Goal: Information Seeking & Learning: Compare options

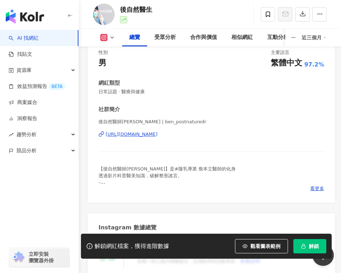
scroll to position [102, 0]
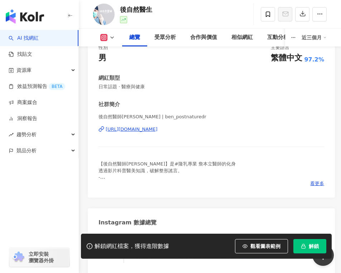
click at [156, 128] on div "https://www.instagram.com/ben_postnaturedr/" at bounding box center [132, 129] width 52 height 6
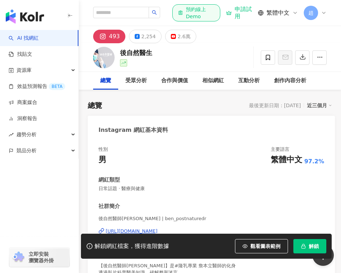
scroll to position [93, 0]
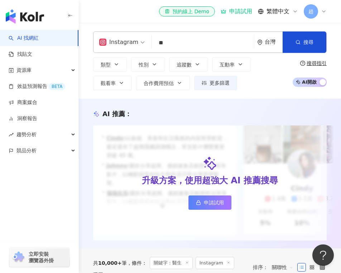
click at [170, 39] on input "**" at bounding box center [203, 43] width 96 height 14
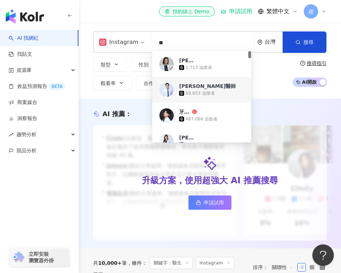
click at [191, 96] on div "69,853 追蹤者" at bounding box center [199, 94] width 29 height 6
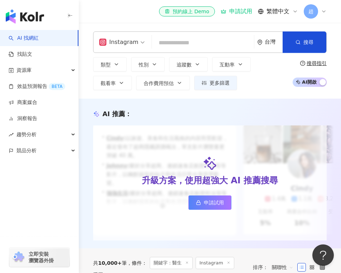
click at [194, 41] on input "search" at bounding box center [203, 43] width 96 height 14
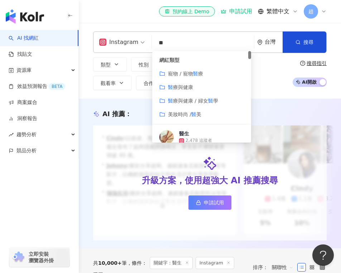
type input "**"
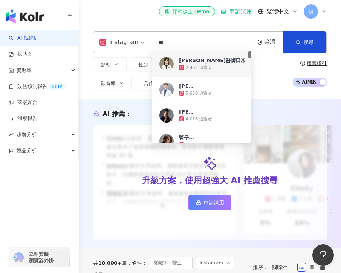
click at [162, 63] on img at bounding box center [166, 64] width 14 height 14
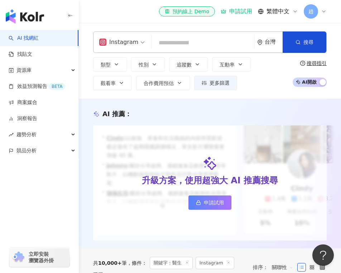
click at [167, 42] on input "search" at bounding box center [203, 43] width 96 height 14
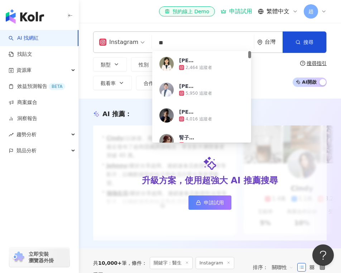
type input "**"
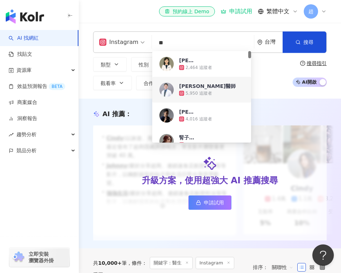
click at [166, 93] on img at bounding box center [166, 90] width 14 height 14
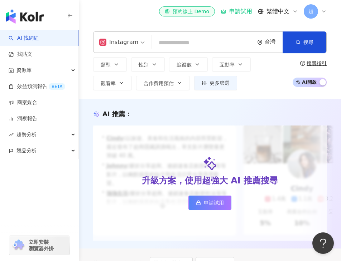
click at [172, 40] on input "search" at bounding box center [203, 43] width 96 height 14
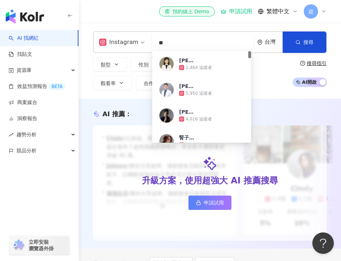
type input "**"
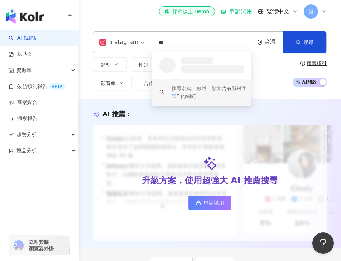
click at [177, 44] on input "**" at bounding box center [203, 43] width 96 height 14
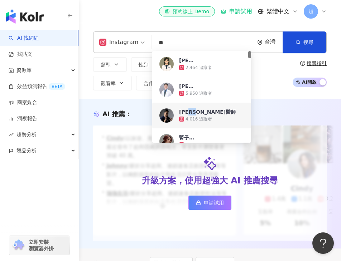
click at [169, 114] on img at bounding box center [166, 115] width 14 height 14
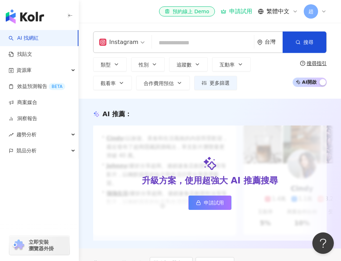
click at [176, 40] on input "search" at bounding box center [203, 43] width 96 height 14
click at [278, 92] on div "Instagram 台灣 搜尋 03b3602b-4c26-482b-a12d-2c8593d98137 Alice醫師日常 2,464 追蹤者 陳威龍醫師 …" at bounding box center [210, 61] width 262 height 76
click at [217, 47] on input "search" at bounding box center [203, 43] width 96 height 14
type input "*"
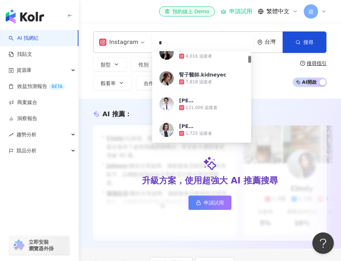
scroll to position [68, 0]
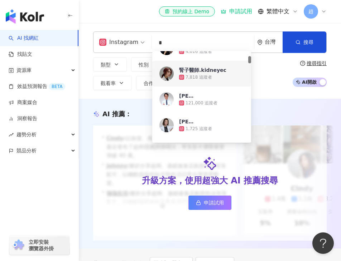
click at [197, 75] on div "7,818 追蹤者" at bounding box center [198, 77] width 26 height 6
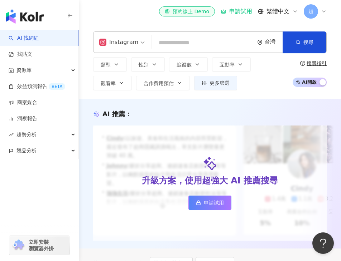
click at [191, 48] on input "search" at bounding box center [203, 43] width 96 height 14
type input "*"
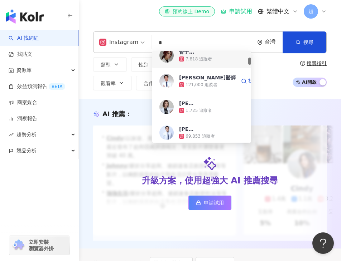
scroll to position [88, 0]
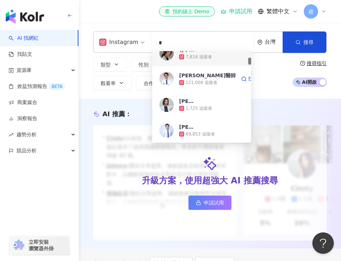
click at [174, 78] on div "張適恆醫師 121,000 追蹤者 找相似" at bounding box center [201, 79] width 99 height 26
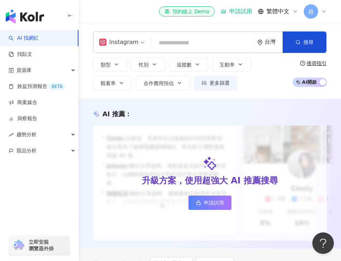
click at [181, 49] on input "search" at bounding box center [203, 43] width 96 height 14
type input "*"
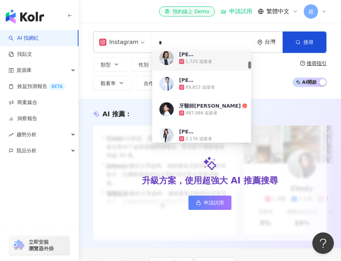
scroll to position [148, 0]
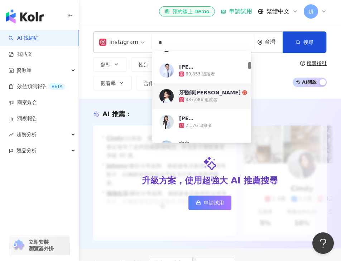
click at [188, 106] on div "牙醫師炫晨 487,086 追蹤者 找相似" at bounding box center [201, 96] width 99 height 26
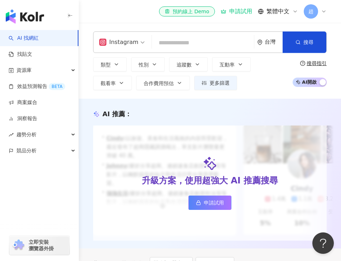
click at [173, 43] on input "search" at bounding box center [203, 43] width 96 height 14
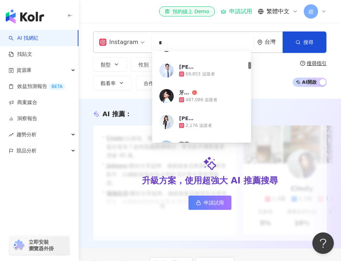
type input "*"
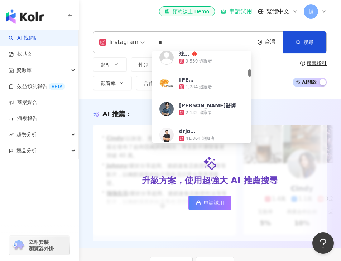
scroll to position [0, 0]
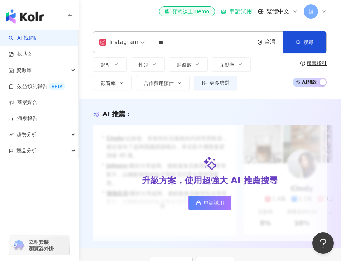
type input "*"
type input "**"
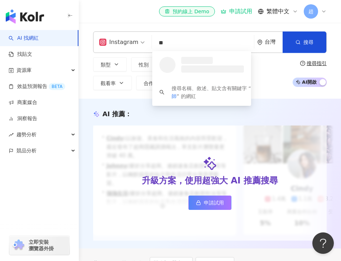
click at [206, 41] on input "**" at bounding box center [203, 43] width 96 height 14
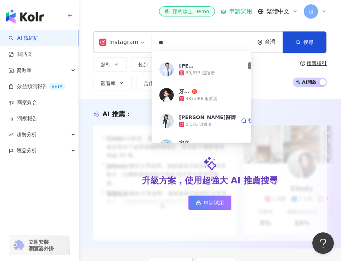
scroll to position [164, 0]
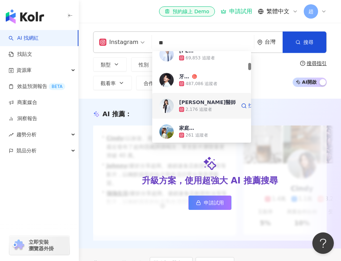
click at [168, 106] on img at bounding box center [166, 106] width 14 height 14
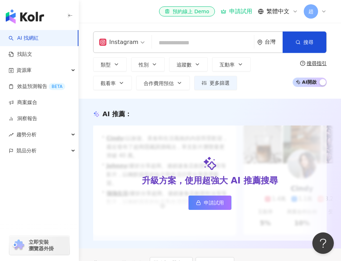
click at [173, 40] on input "search" at bounding box center [203, 43] width 96 height 14
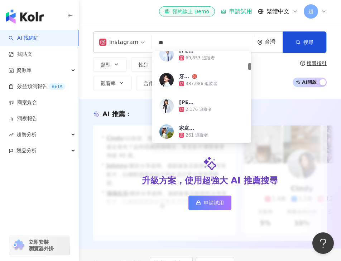
type input "**"
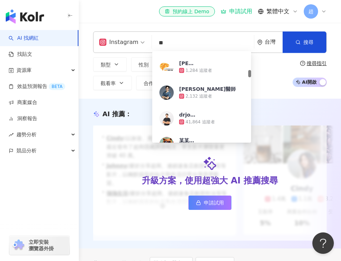
scroll to position [281, 0]
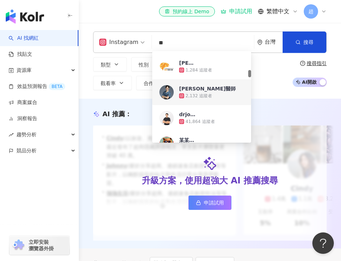
click at [167, 92] on img at bounding box center [166, 92] width 14 height 14
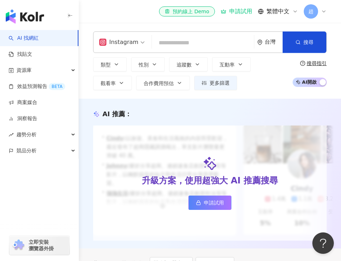
click at [174, 43] on input "search" at bounding box center [203, 43] width 96 height 14
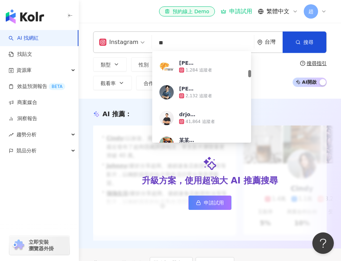
type input "**"
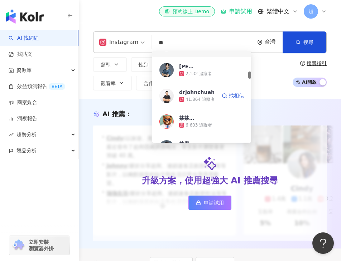
scroll to position [311, 0]
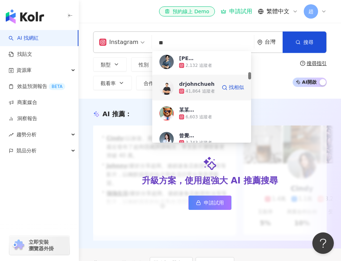
click at [169, 89] on img at bounding box center [166, 87] width 14 height 14
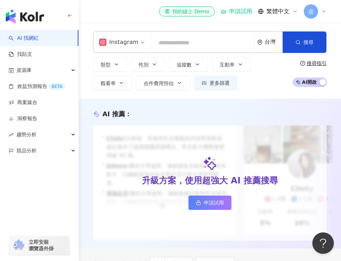
click at [198, 44] on input "search" at bounding box center [203, 43] width 96 height 14
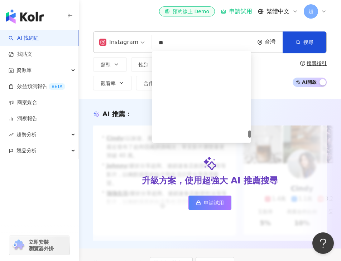
scroll to position [1481, 0]
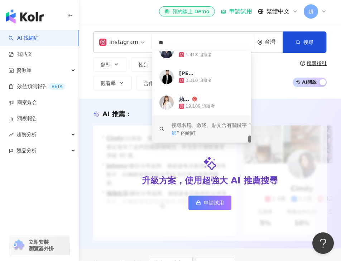
click at [191, 126] on div "搜尋名稱、敘述、貼文含有關鍵字 “ 醫師 ” 的網紅" at bounding box center [213, 129] width 84 height 16
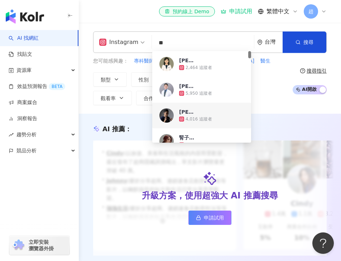
type input "**"
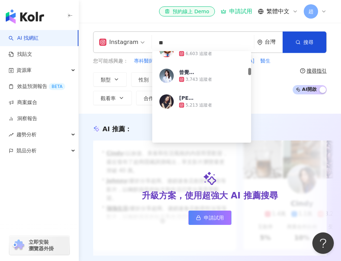
scroll to position [383, 0]
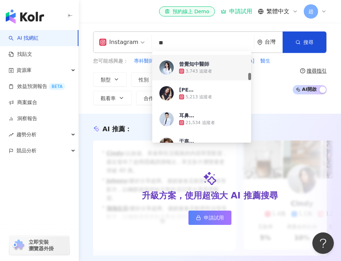
click at [194, 64] on div "曾覺知中醫師" at bounding box center [194, 63] width 30 height 7
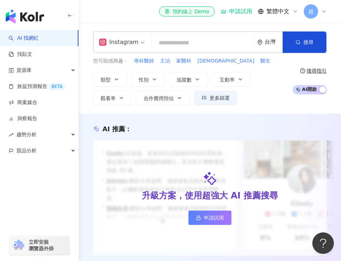
click at [167, 44] on input "search" at bounding box center [203, 43] width 96 height 14
click at [174, 39] on input "search" at bounding box center [203, 43] width 96 height 14
click at [174, 42] on input "search" at bounding box center [203, 43] width 96 height 14
type input "*"
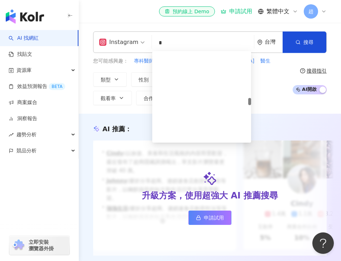
scroll to position [1481, 0]
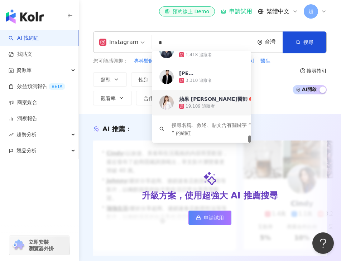
click at [187, 102] on div "蘋果 王心眉醫師" at bounding box center [213, 99] width 68 height 7
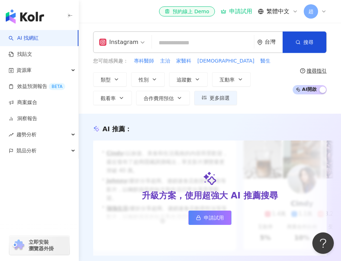
click at [186, 45] on input "search" at bounding box center [203, 43] width 96 height 14
type input "*"
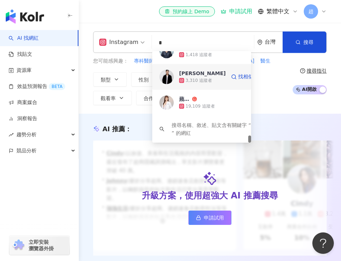
click at [187, 83] on div "3,310 追蹤者" at bounding box center [198, 81] width 26 height 6
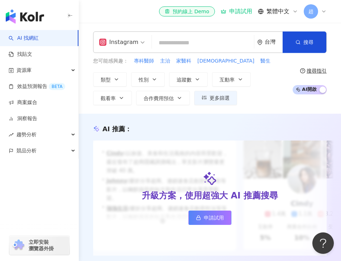
click at [191, 42] on input "search" at bounding box center [203, 43] width 96 height 14
type input "*"
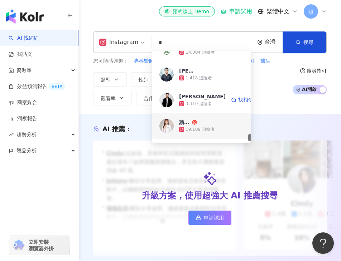
scroll to position [1448, 0]
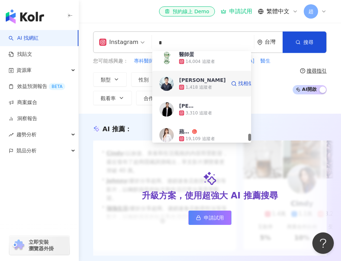
click at [191, 85] on div "1,418 追蹤者" at bounding box center [198, 87] width 26 height 6
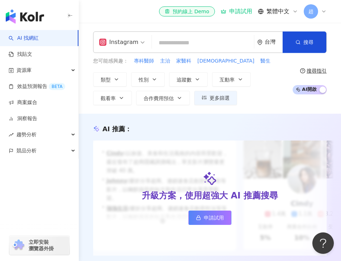
click at [183, 38] on input "search" at bounding box center [203, 43] width 96 height 14
type input "*"
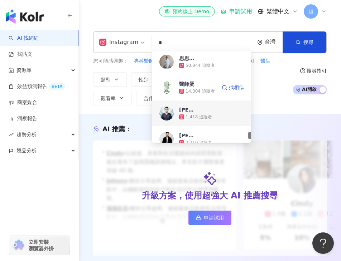
scroll to position [1414, 0]
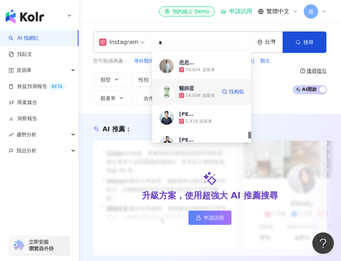
click at [193, 89] on div "醫師蛋" at bounding box center [186, 88] width 15 height 7
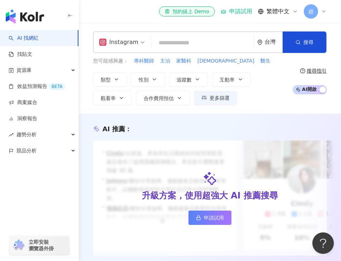
click at [164, 39] on input "search" at bounding box center [203, 43] width 96 height 14
type input "*"
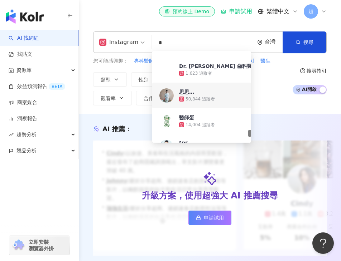
scroll to position [1380, 0]
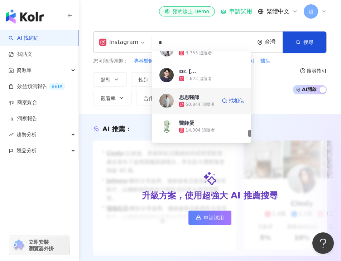
click at [199, 104] on div "50,844 追蹤者" at bounding box center [199, 105] width 29 height 6
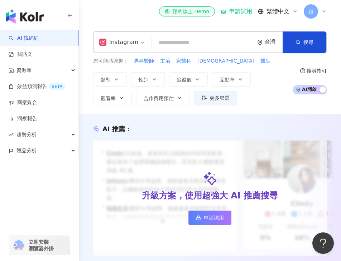
click at [184, 34] on div "Instagram 台灣 搜尋 03b3602b-4c26-482b-a12d-2c8593d98137 Dr.太白 3,753 追蹤者 Dr. Dante …" at bounding box center [209, 41] width 233 height 21
click at [184, 46] on input "search" at bounding box center [203, 43] width 96 height 14
type input "*"
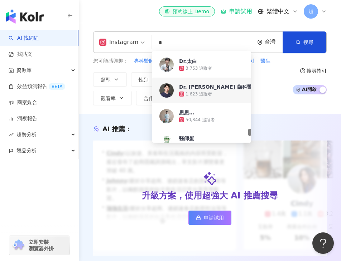
scroll to position [1363, 0]
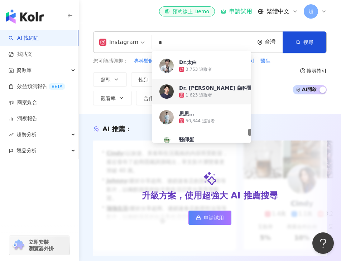
click at [198, 86] on div "Dr. Dante Hsia 齒科醫師 夏伯良" at bounding box center [242, 87] width 126 height 7
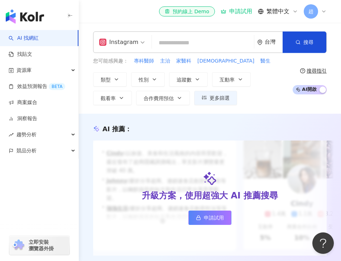
click at [168, 48] on input "search" at bounding box center [203, 43] width 96 height 14
type input "*"
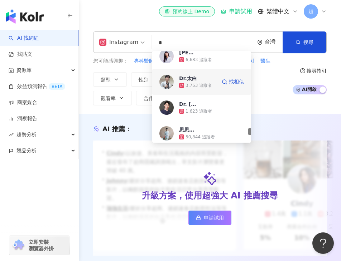
scroll to position [1347, 0]
click at [190, 83] on div "3,753 追蹤者" at bounding box center [198, 86] width 26 height 6
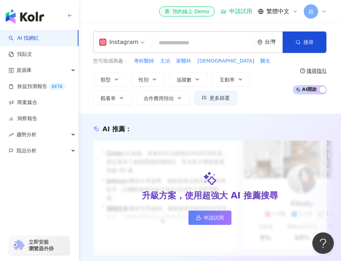
click at [185, 46] on input "search" at bounding box center [203, 43] width 96 height 14
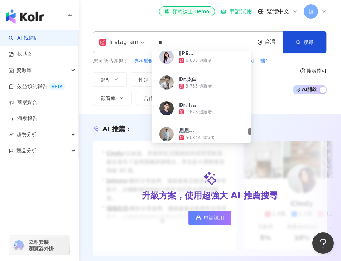
type input "*"
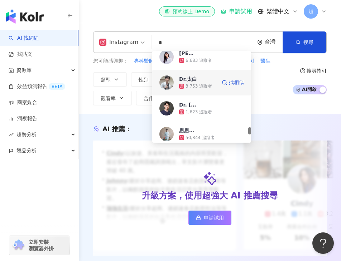
scroll to position [1317, 0]
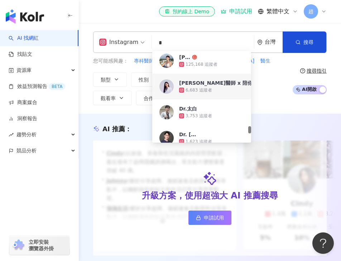
click at [189, 92] on div "6,683 追蹤者" at bounding box center [198, 90] width 26 height 6
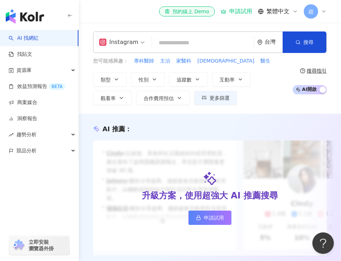
click at [170, 40] on input "search" at bounding box center [203, 43] width 96 height 14
type input "*"
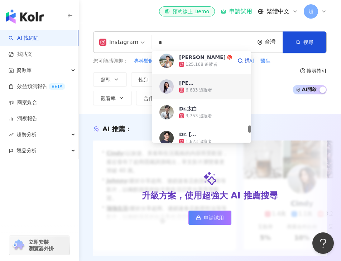
scroll to position [1286, 0]
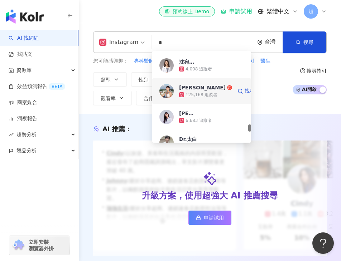
click at [198, 96] on div "125,168 追蹤者" at bounding box center [201, 95] width 32 height 6
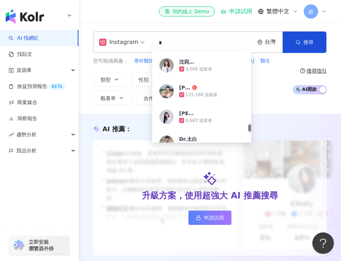
type input "*"
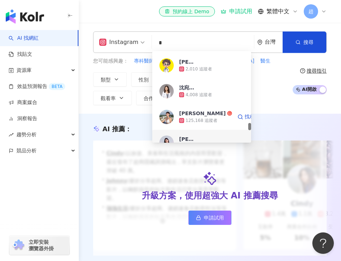
scroll to position [1245, 0]
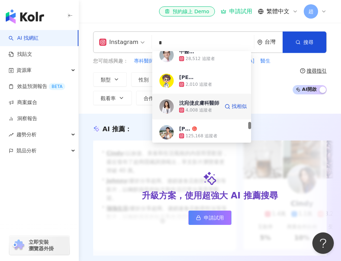
click at [203, 111] on div "4,008 追蹤者" at bounding box center [198, 110] width 26 height 6
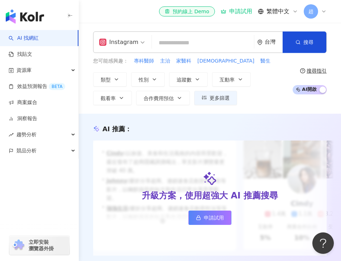
click at [182, 45] on input "search" at bounding box center [203, 43] width 96 height 14
type input "*"
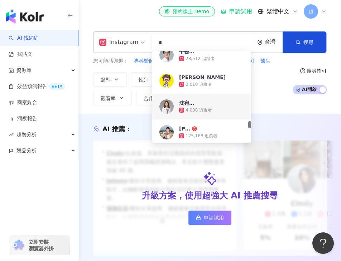
scroll to position [1223, 0]
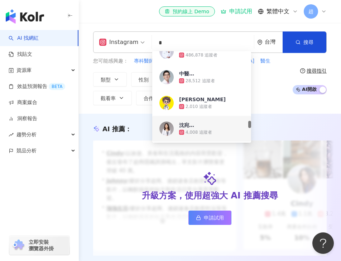
click at [195, 102] on div "木木大夫" at bounding box center [202, 99] width 47 height 7
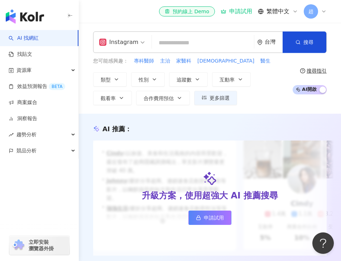
click at [181, 39] on input "search" at bounding box center [203, 43] width 96 height 14
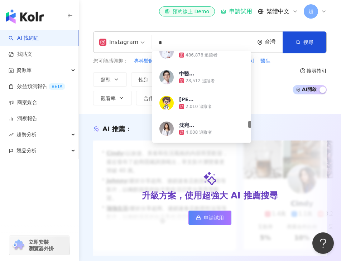
type input "*"
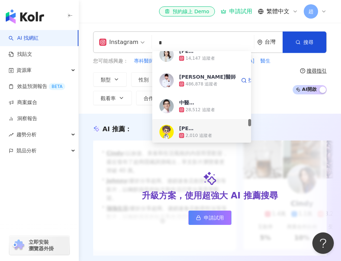
scroll to position [1193, 0]
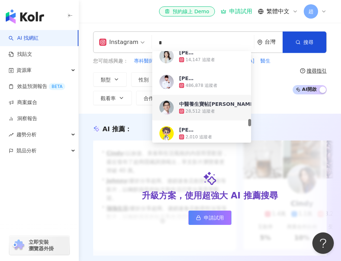
click at [200, 108] on div "28,512 追蹤者" at bounding box center [199, 111] width 29 height 6
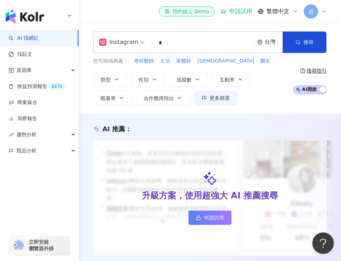
type input "*"
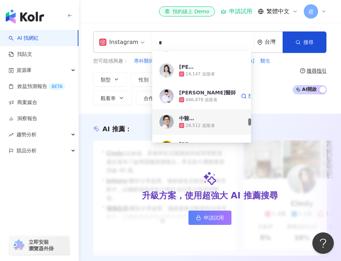
scroll to position [1178, 0]
click at [203, 100] on div "486,878 追蹤者" at bounding box center [201, 101] width 32 height 6
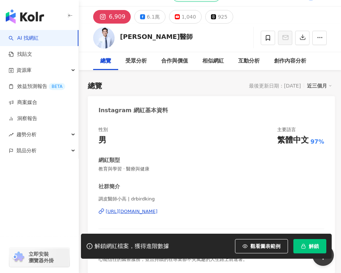
scroll to position [126, 0]
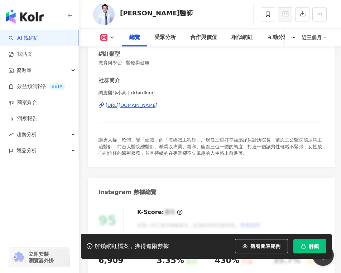
click at [136, 107] on div "https://www.instagram.com/drbirdking/" at bounding box center [132, 105] width 52 height 6
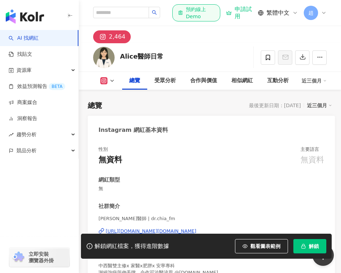
scroll to position [64, 0]
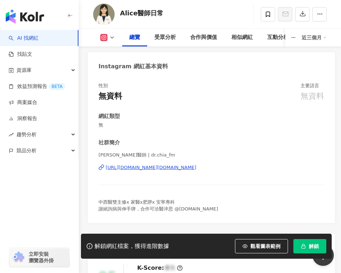
click at [166, 170] on div "[URL][DOMAIN_NAME][DOMAIN_NAME]" at bounding box center [151, 168] width 91 height 6
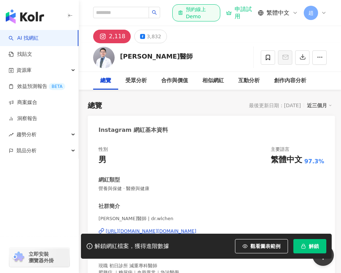
scroll to position [21, 0]
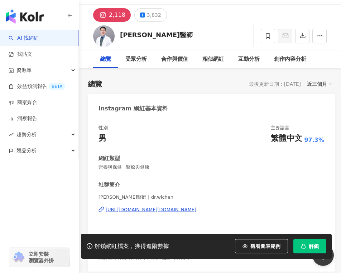
click at [142, 207] on div "https://www.instagram.com/dr.wlchen/" at bounding box center [151, 210] width 91 height 6
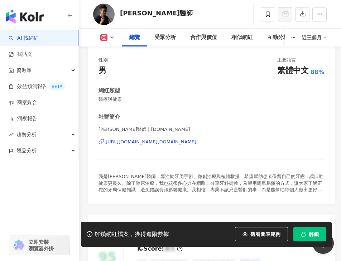
scroll to position [91, 0]
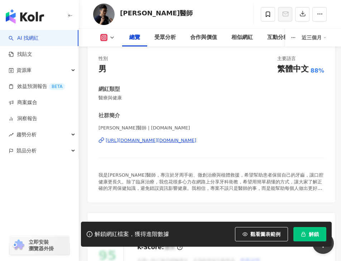
click at [165, 143] on div "https://www.instagram.com/dr.yang.tw/" at bounding box center [151, 140] width 91 height 6
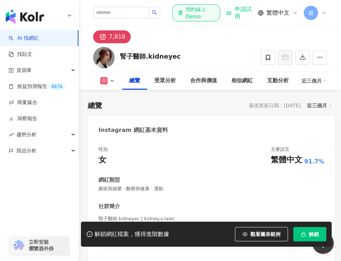
scroll to position [84, 0]
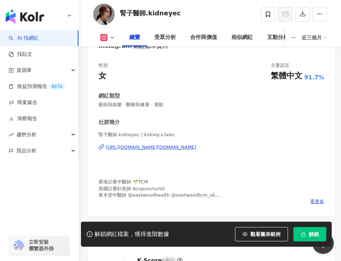
click at [170, 151] on div "腎子醫師.kidneyec | kidney.v.laiec [URL][DOMAIN_NAME][DOMAIN_NAME]" at bounding box center [210, 153] width 225 height 42
click at [171, 147] on div "https://www.instagram.com/kidney.v.laiec/" at bounding box center [151, 147] width 91 height 6
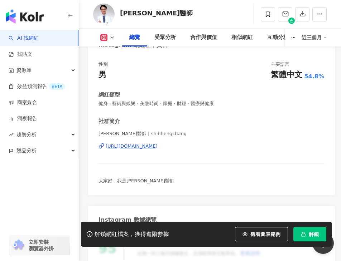
scroll to position [93, 0]
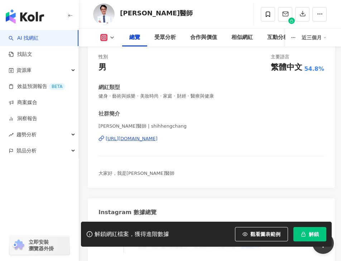
click at [154, 140] on div "https://www.instagram.com/shihhengchang/" at bounding box center [132, 139] width 52 height 6
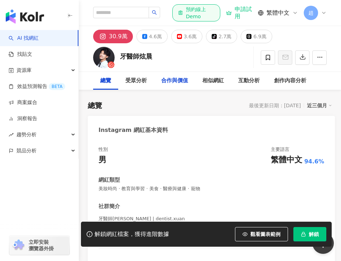
scroll to position [43, 0]
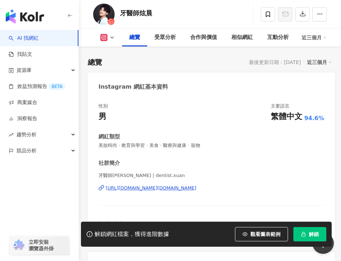
click at [168, 185] on div "https://www.instagram.com/dentist.xuan/" at bounding box center [151, 188] width 91 height 6
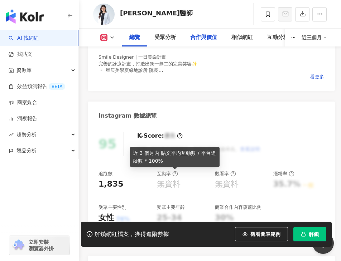
scroll to position [123, 0]
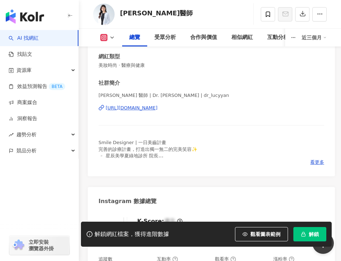
click at [157, 108] on div "[URL][DOMAIN_NAME]" at bounding box center [132, 108] width 52 height 6
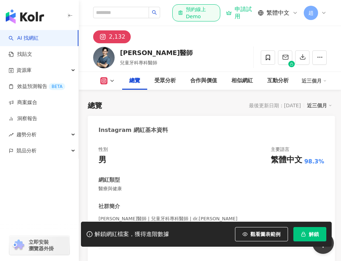
click at [159, 203] on div "社群簡介 張伯森醫師 | 兒童牙科專科醫師 | dr.ethan_pedodontist https://www.instagram.com/dr.ethan…" at bounding box center [210, 246] width 225 height 86
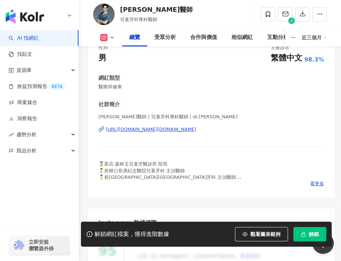
click at [159, 131] on div "https://www.instagram.com/dr.ethan_pedodontist/" at bounding box center [151, 129] width 91 height 6
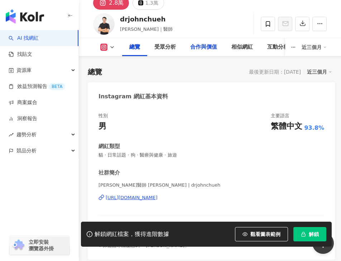
scroll to position [34, 0]
click at [152, 197] on div "https://www.instagram.com/drjohnchueh/" at bounding box center [132, 197] width 52 height 6
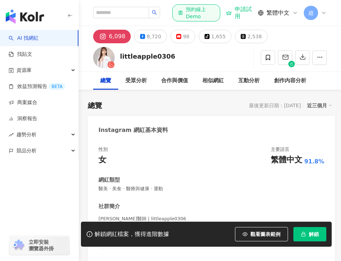
scroll to position [124, 0]
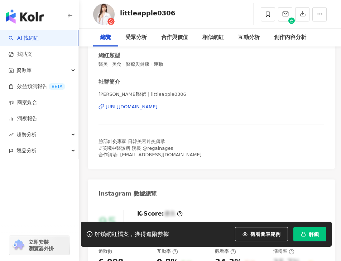
click at [150, 106] on div "[URL][DOMAIN_NAME]" at bounding box center [132, 107] width 52 height 6
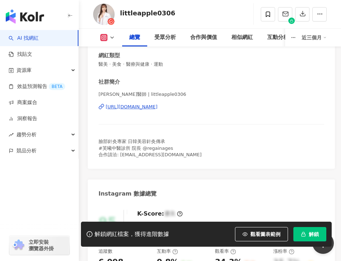
scroll to position [0, 0]
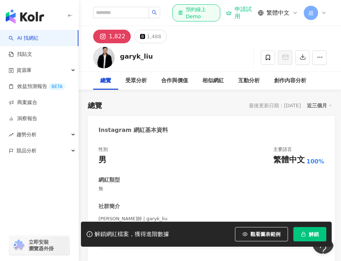
scroll to position [31, 0]
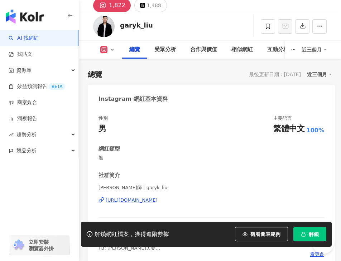
click at [157, 197] on div "https://www.instagram.com/garyk_liu/" at bounding box center [132, 200] width 52 height 6
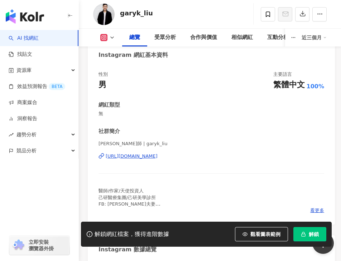
scroll to position [0, 0]
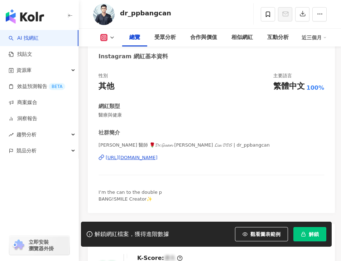
scroll to position [83, 0]
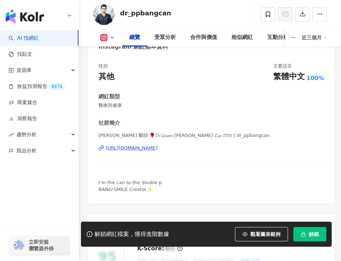
click at [147, 151] on div "https://www.instagram.com/dr_ppbangcan/" at bounding box center [132, 148] width 52 height 6
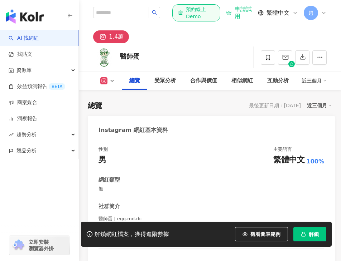
scroll to position [164, 0]
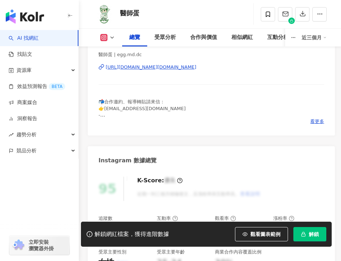
click at [158, 70] on div "[URL][DOMAIN_NAME][DOMAIN_NAME]" at bounding box center [151, 67] width 91 height 6
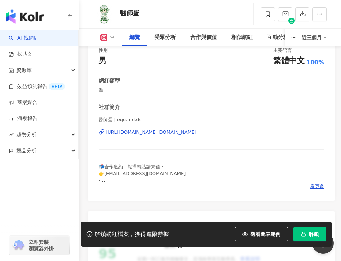
scroll to position [0, 0]
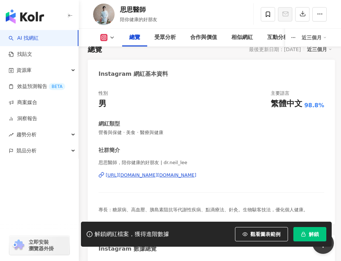
scroll to position [73, 0]
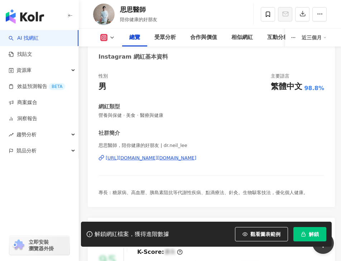
click at [171, 157] on div "https://www.instagram.com/dr.neil_lee/" at bounding box center [151, 158] width 91 height 6
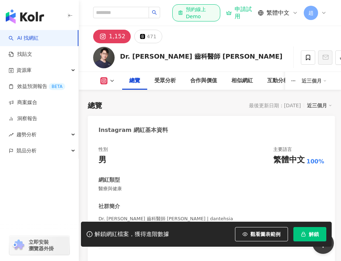
click at [153, 228] on div "[URL][DOMAIN_NAME]" at bounding box center [132, 231] width 52 height 6
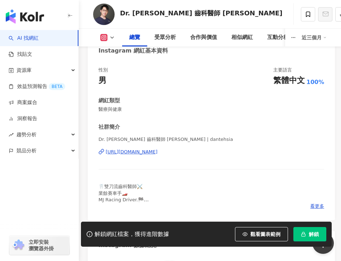
click at [148, 155] on div "[URL][DOMAIN_NAME]" at bounding box center [132, 152] width 52 height 6
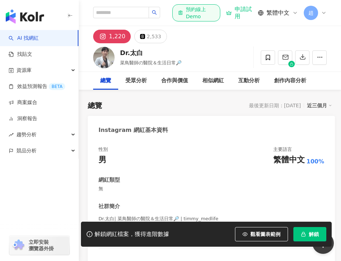
scroll to position [73, 0]
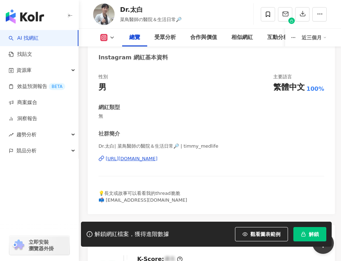
click at [157, 157] on div "[URL][DOMAIN_NAME]" at bounding box center [132, 159] width 52 height 6
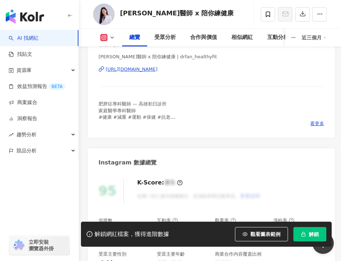
click at [157, 70] on div "https://www.instagram.com/drfan_healthyfit/" at bounding box center [132, 69] width 52 height 6
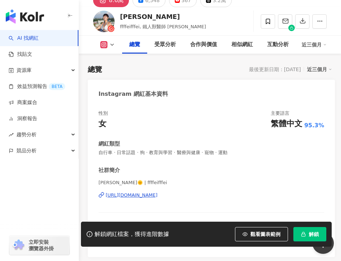
scroll to position [53, 0]
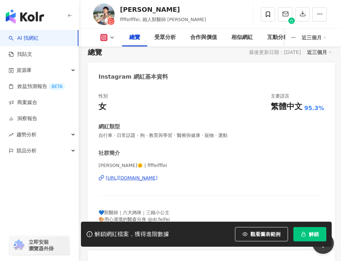
click at [153, 181] on div "[PERSON_NAME]🌞 | ffffeifffei [URL][DOMAIN_NAME]" at bounding box center [210, 183] width 225 height 42
click at [156, 178] on div "https://www.instagram.com/ffffeifffei/" at bounding box center [132, 178] width 52 height 6
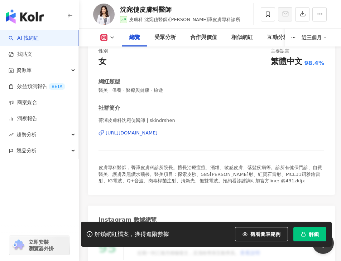
click at [157, 135] on div "[URL][DOMAIN_NAME]" at bounding box center [132, 133] width 52 height 6
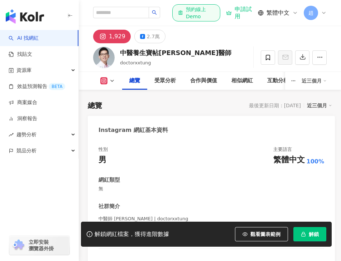
scroll to position [63, 0]
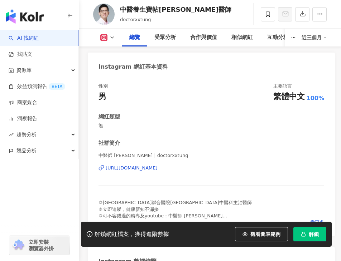
click at [137, 170] on div "https://www.instagram.com/doctorxxtung/" at bounding box center [132, 168] width 52 height 6
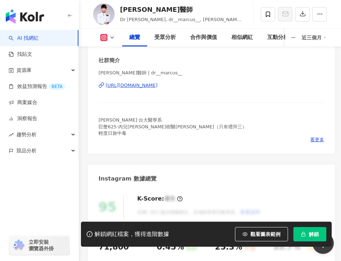
click at [145, 83] on div "[URL][DOMAIN_NAME]" at bounding box center [132, 85] width 52 height 6
